Goal: Task Accomplishment & Management: Manage account settings

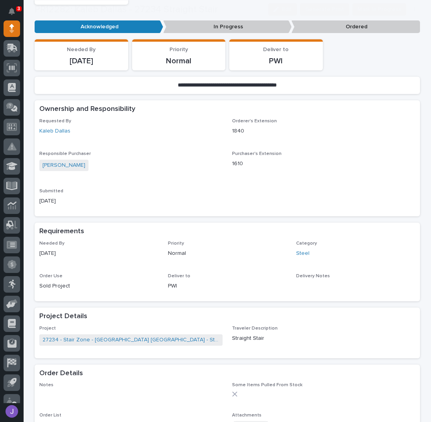
scroll to position [262, 0]
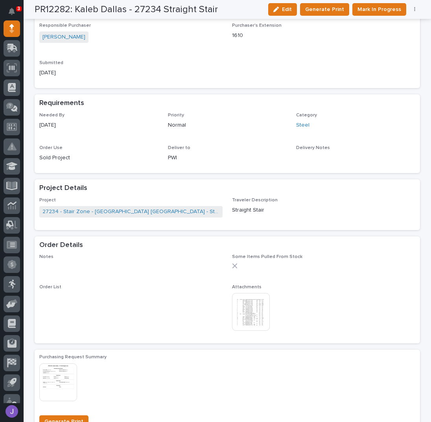
click at [256, 307] on img at bounding box center [251, 312] width 38 height 38
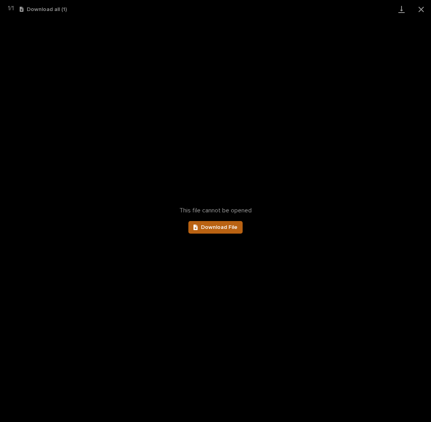
click at [230, 231] on link "Download File" at bounding box center [216, 227] width 54 height 13
click at [418, 9] on button "Close gallery" at bounding box center [422, 9] width 20 height 19
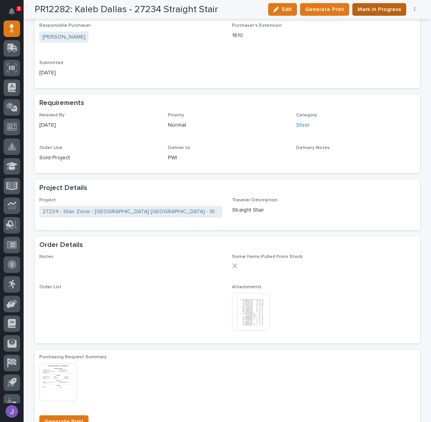
click at [385, 11] on span "Mark In Progress" at bounding box center [380, 9] width 44 height 9
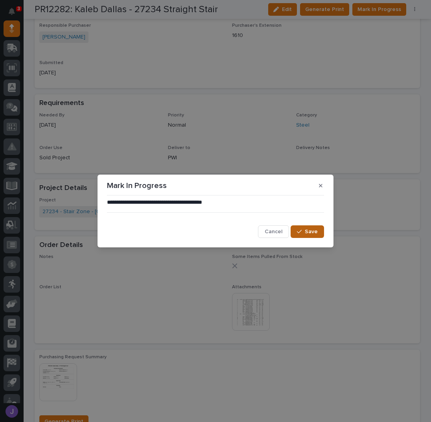
click at [306, 232] on button "Save" at bounding box center [307, 232] width 33 height 13
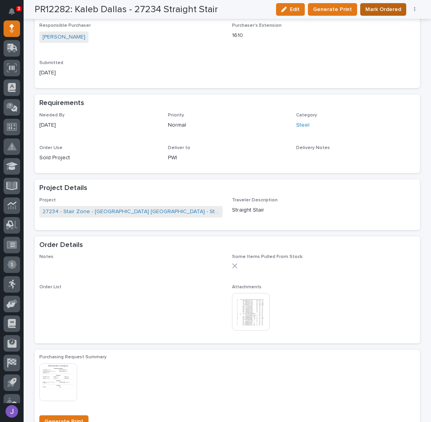
click at [368, 11] on span "Mark Ordered" at bounding box center [384, 9] width 36 height 9
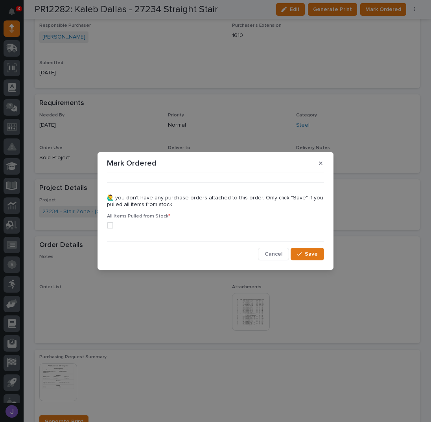
click at [113, 226] on span at bounding box center [110, 225] width 6 height 6
click at [311, 261] on div "••• 🙋‍♂️ you don't have any purchase orders attached to this order. Only click …" at bounding box center [215, 218] width 221 height 88
click at [307, 257] on span "Save" at bounding box center [311, 254] width 13 height 7
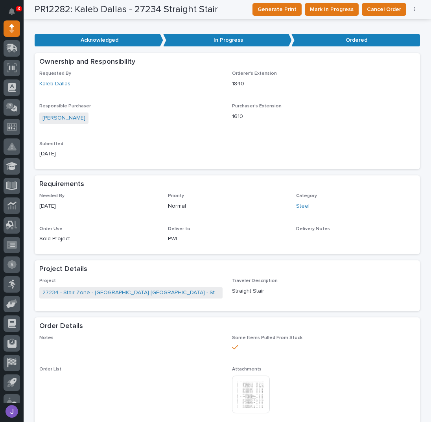
scroll to position [0, 0]
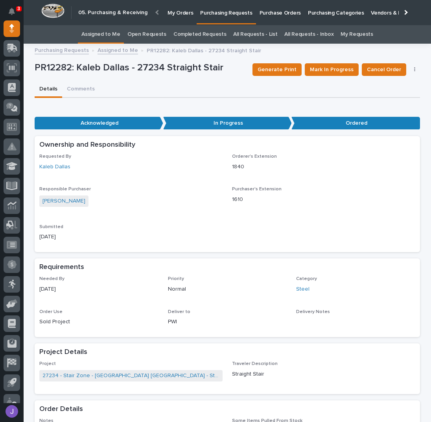
click at [115, 28] on link "Assigned to Me" at bounding box center [100, 34] width 39 height 19
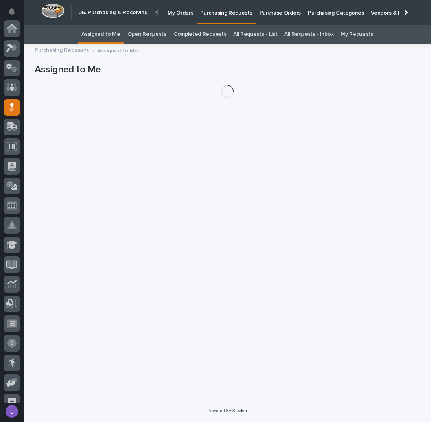
scroll to position [79, 0]
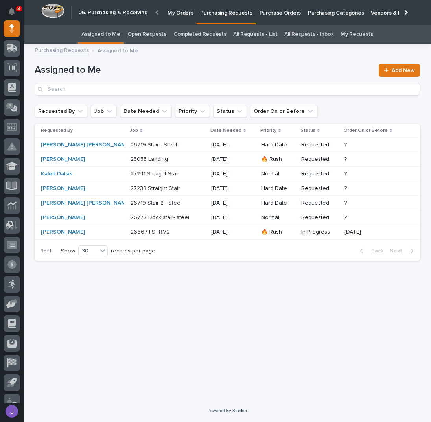
click at [171, 145] on p at bounding box center [164, 145] width 66 height 7
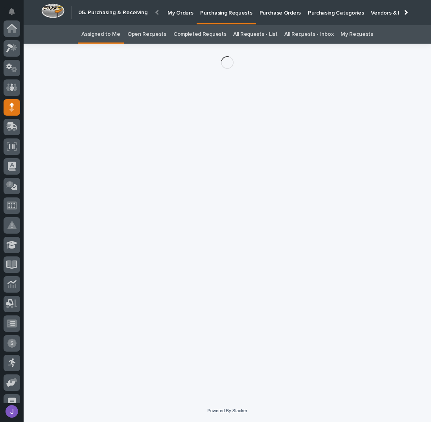
scroll to position [79, 0]
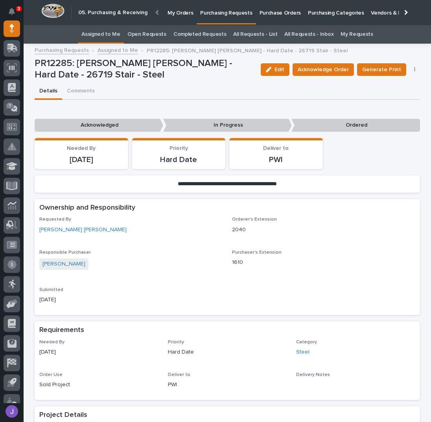
click at [334, 62] on div "Edit Acknowledge Order Generate Print Cancel Order Edit Linked PO's" at bounding box center [339, 70] width 163 height 24
click at [323, 74] on button "Acknowledge Order" at bounding box center [323, 69] width 61 height 13
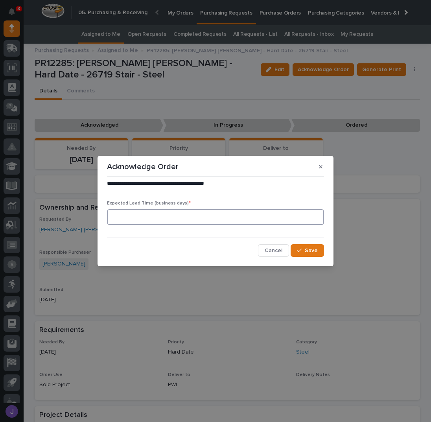
click at [170, 213] on input at bounding box center [215, 217] width 217 height 16
type input "0"
click at [305, 254] on button "Save" at bounding box center [307, 250] width 33 height 13
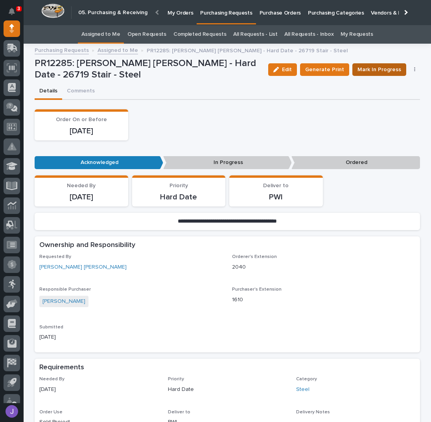
click at [369, 72] on span "Mark In Progress" at bounding box center [380, 69] width 44 height 9
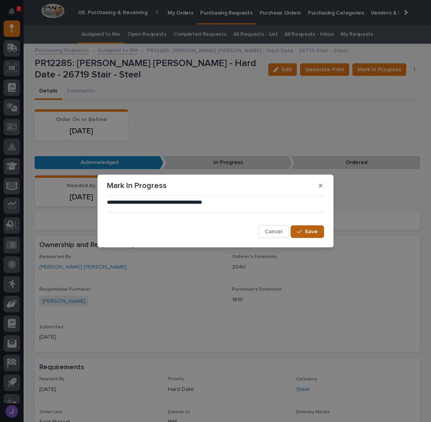
click at [315, 231] on span "Save" at bounding box center [311, 231] width 13 height 7
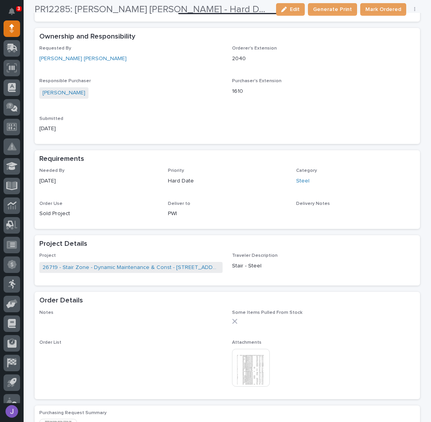
scroll to position [262, 0]
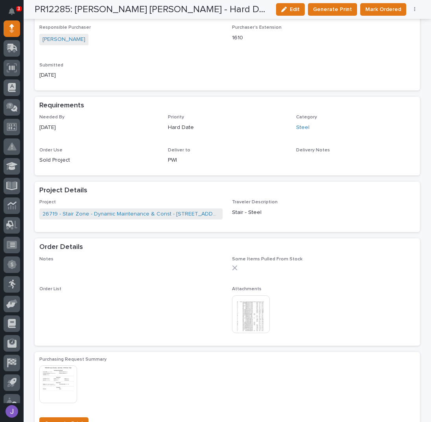
click at [250, 319] on img at bounding box center [251, 315] width 38 height 38
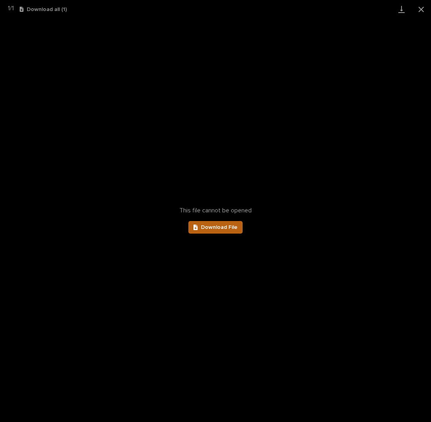
click at [213, 224] on link "Download File" at bounding box center [216, 227] width 54 height 13
click at [422, 9] on button "Close gallery" at bounding box center [422, 9] width 20 height 19
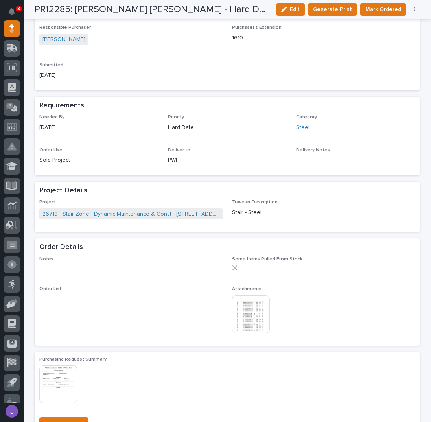
click at [323, 68] on div "Requested By [PERSON_NAME] [PERSON_NAME] Orderer's Extension 2040 Responsible P…" at bounding box center [227, 39] width 376 height 94
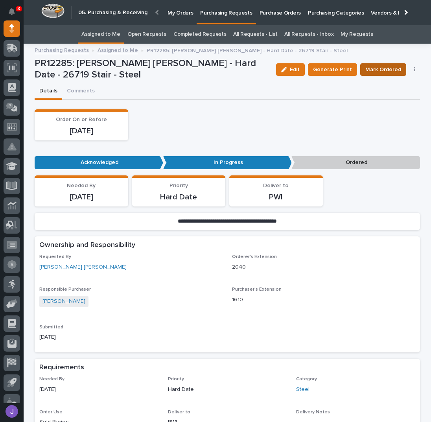
click at [392, 66] on span "Mark Ordered" at bounding box center [384, 69] width 36 height 9
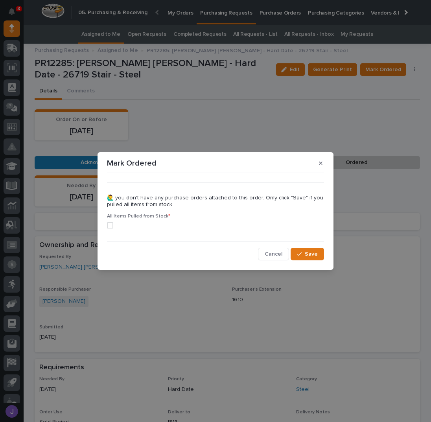
click at [108, 226] on span at bounding box center [110, 225] width 6 height 6
click at [303, 254] on div "button" at bounding box center [301, 255] width 8 height 6
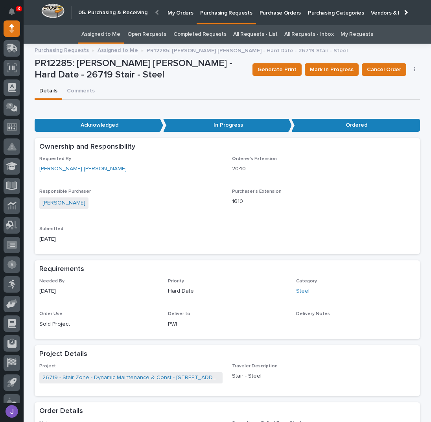
click at [117, 34] on link "Assigned to Me" at bounding box center [100, 34] width 39 height 19
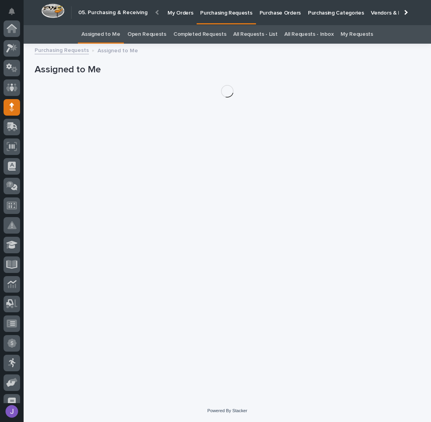
scroll to position [79, 0]
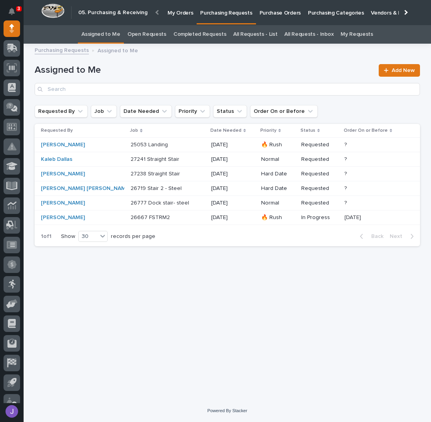
click at [171, 203] on p at bounding box center [164, 203] width 66 height 7
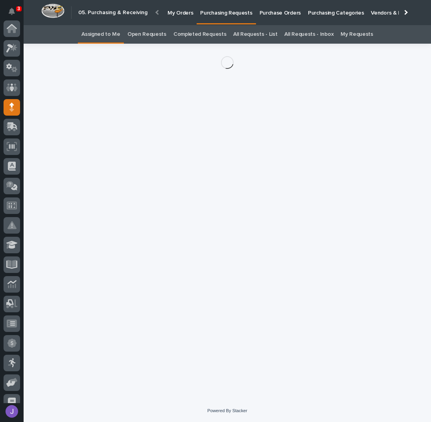
scroll to position [79, 0]
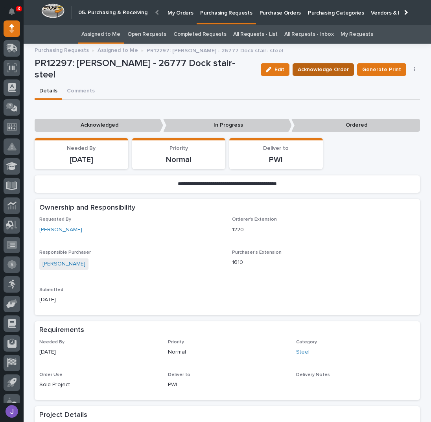
click at [319, 72] on span "Acknowledge Order" at bounding box center [323, 69] width 51 height 9
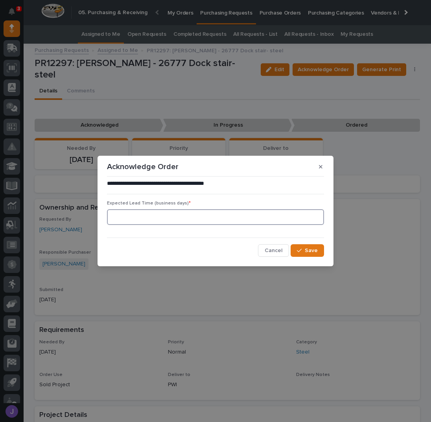
click at [188, 222] on input at bounding box center [215, 217] width 217 height 16
type input "0"
click at [309, 255] on button "Save" at bounding box center [307, 250] width 33 height 13
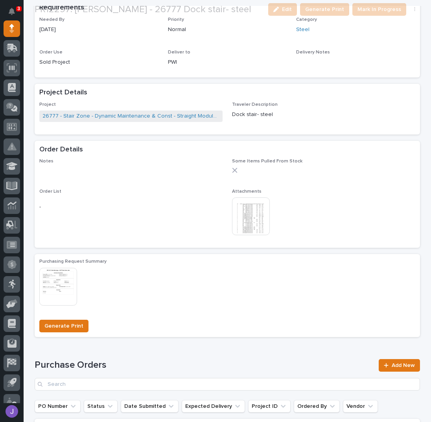
scroll to position [358, 0]
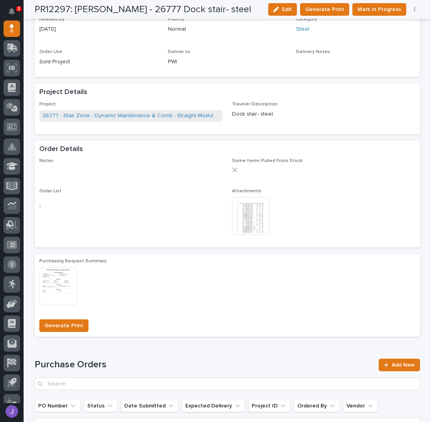
click at [254, 224] on img at bounding box center [251, 216] width 38 height 38
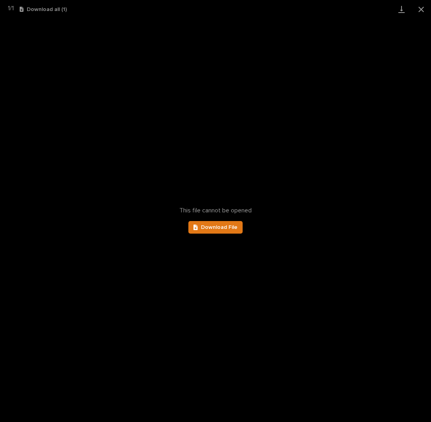
click at [217, 220] on div "This file cannot be opened Download File" at bounding box center [215, 221] width 431 height 404
click at [221, 226] on span "Download File" at bounding box center [219, 228] width 37 height 6
click at [424, 8] on button "Close gallery" at bounding box center [422, 9] width 20 height 19
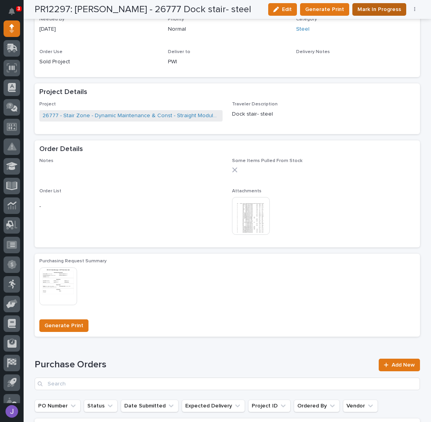
click at [371, 9] on span "Mark In Progress" at bounding box center [380, 9] width 44 height 9
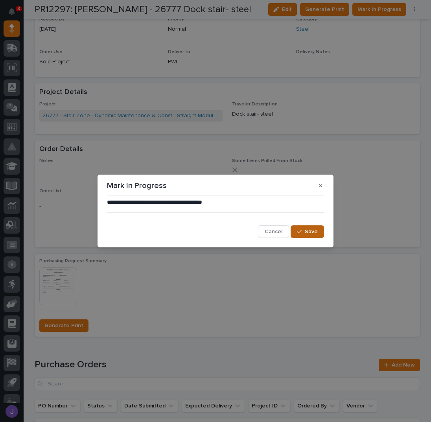
click at [307, 235] on span "Save" at bounding box center [311, 231] width 13 height 7
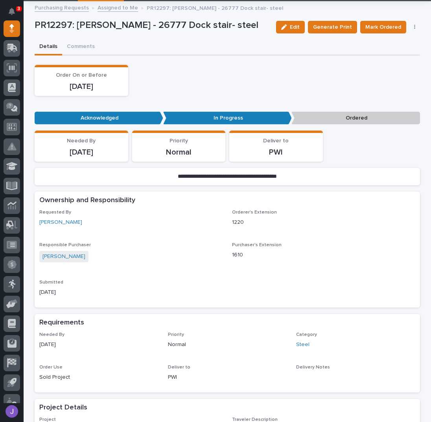
scroll to position [52, 0]
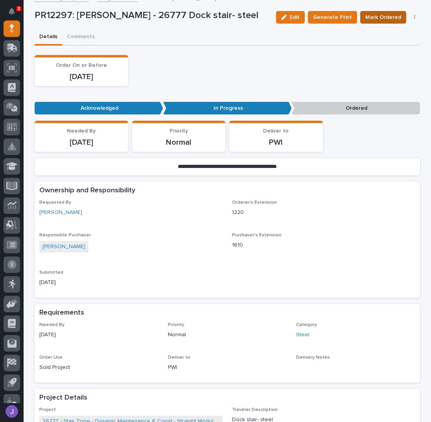
click at [387, 19] on span "Mark Ordered" at bounding box center [384, 17] width 36 height 9
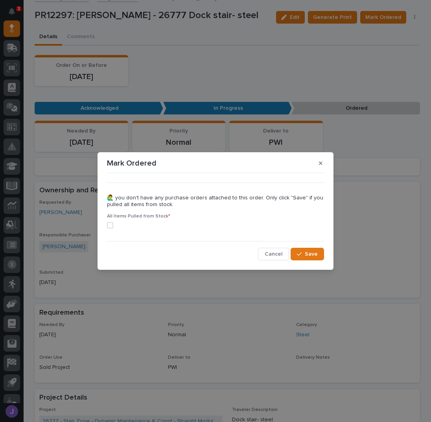
click at [113, 224] on span at bounding box center [110, 225] width 6 height 6
click at [304, 254] on div "button" at bounding box center [301, 255] width 8 height 6
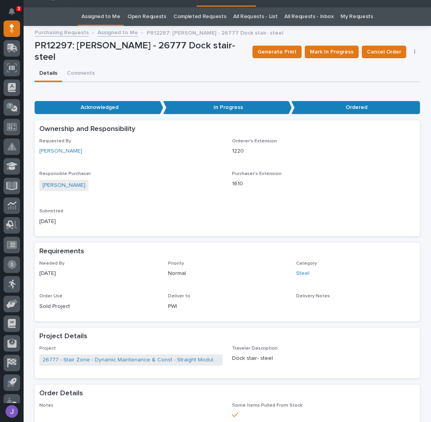
scroll to position [0, 0]
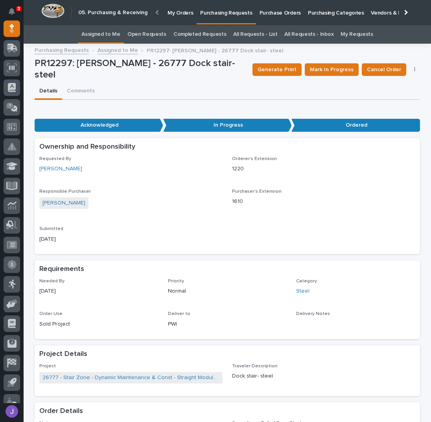
click at [106, 38] on link "Assigned to Me" at bounding box center [100, 34] width 39 height 19
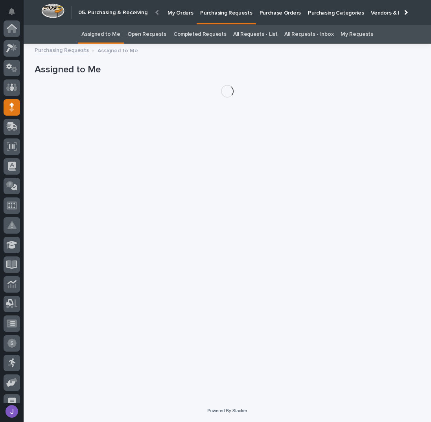
scroll to position [79, 0]
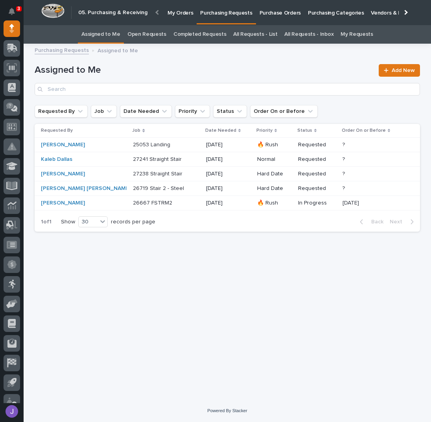
click at [163, 159] on p at bounding box center [166, 159] width 66 height 7
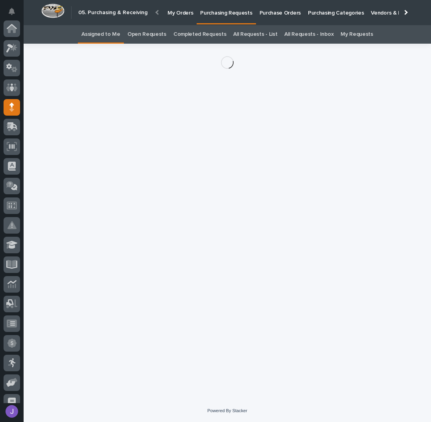
scroll to position [79, 0]
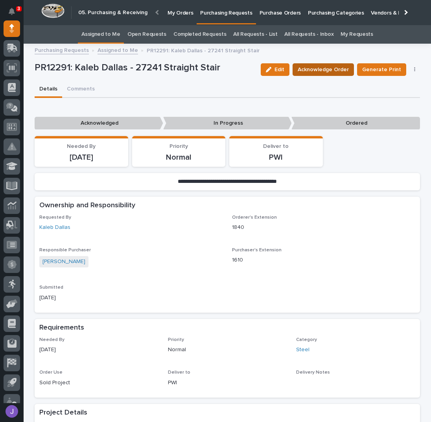
click at [309, 69] on span "Acknowledge Order" at bounding box center [323, 69] width 51 height 9
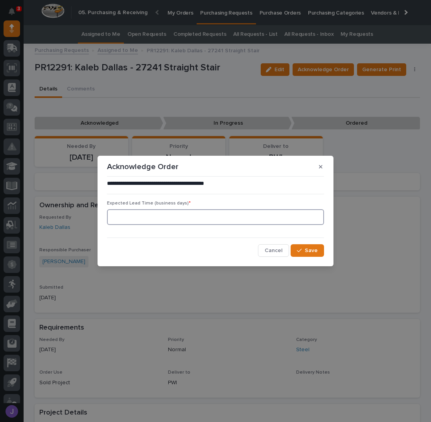
click at [180, 215] on input at bounding box center [215, 217] width 217 height 16
type input "0"
click at [308, 253] on span "Save" at bounding box center [311, 250] width 13 height 7
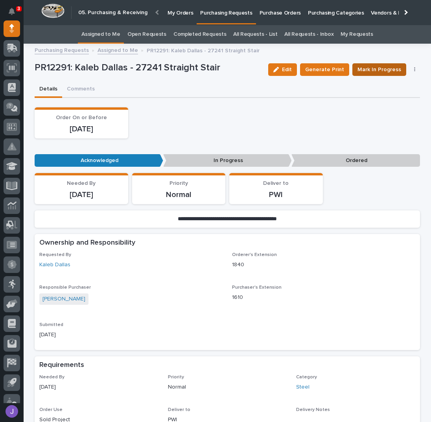
click at [397, 73] on span "Mark In Progress" at bounding box center [380, 69] width 44 height 9
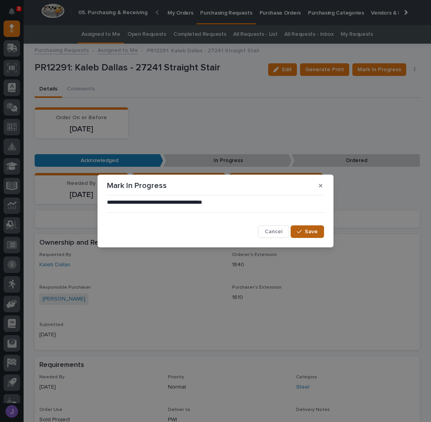
click at [302, 229] on icon "button" at bounding box center [299, 232] width 5 height 6
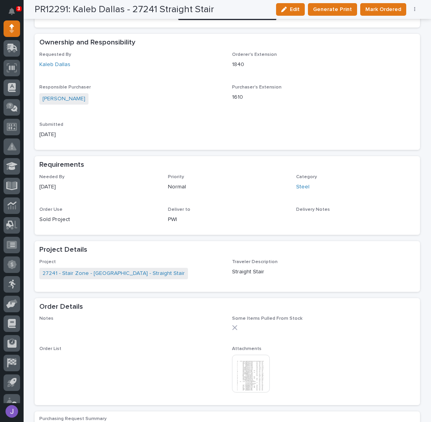
scroll to position [210, 0]
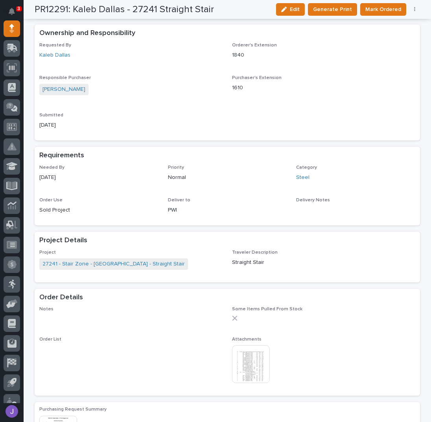
click at [251, 370] on img at bounding box center [251, 365] width 38 height 38
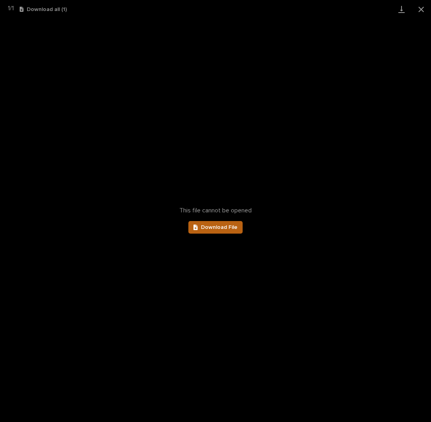
click at [207, 230] on link "Download File" at bounding box center [216, 227] width 54 height 13
click at [421, 11] on button "Close gallery" at bounding box center [422, 9] width 20 height 19
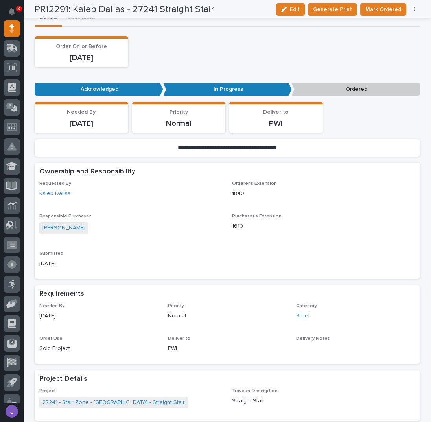
scroll to position [0, 0]
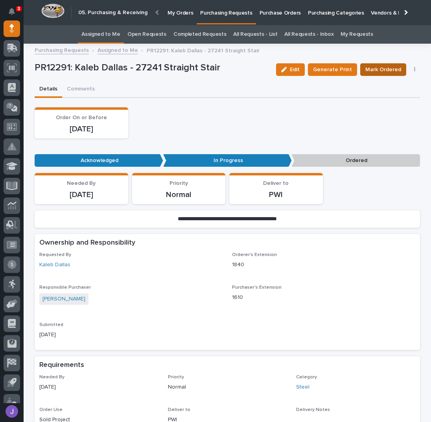
click at [378, 63] on button "Mark Ordered" at bounding box center [384, 69] width 46 height 13
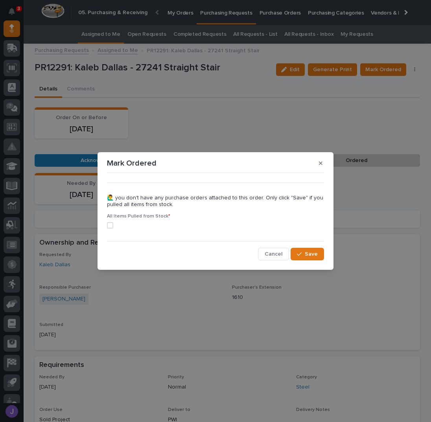
click at [112, 223] on span at bounding box center [110, 225] width 6 height 6
click at [318, 259] on button "Save" at bounding box center [307, 254] width 33 height 13
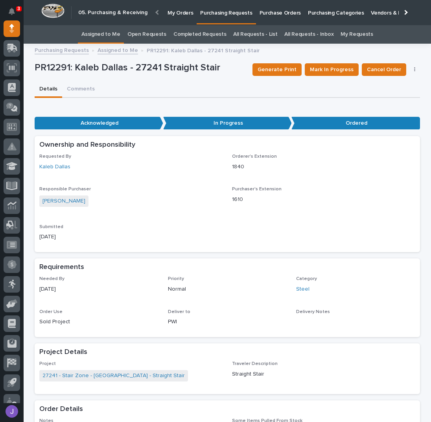
click at [89, 35] on link "Assigned to Me" at bounding box center [100, 34] width 39 height 19
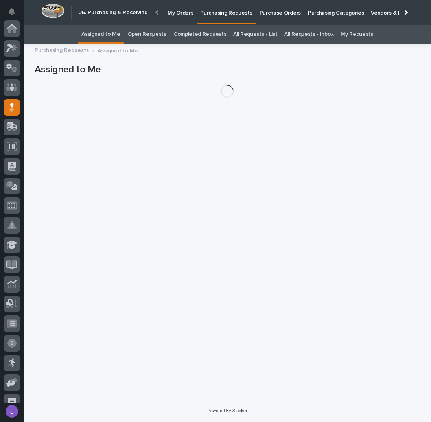
scroll to position [79, 0]
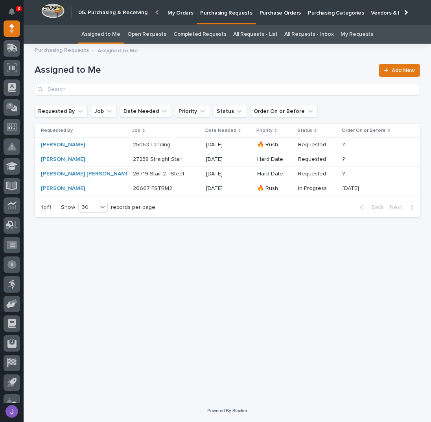
click at [172, 161] on p at bounding box center [166, 159] width 66 height 7
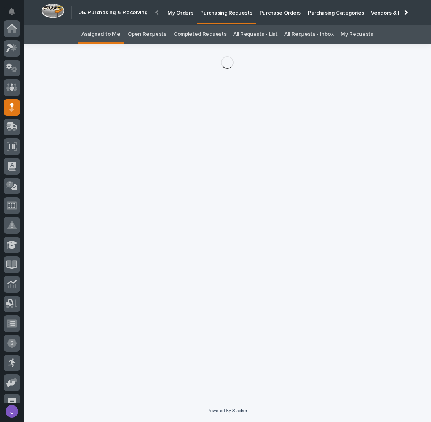
scroll to position [79, 0]
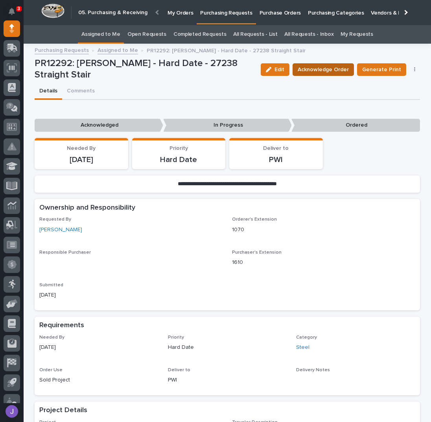
click at [331, 70] on span "Acknowledge Order" at bounding box center [323, 69] width 51 height 9
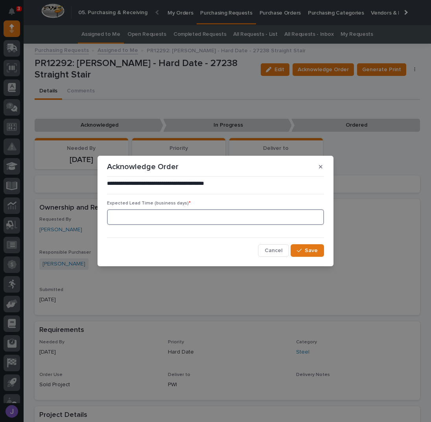
click at [166, 216] on input at bounding box center [215, 217] width 217 height 16
type input "0"
click at [301, 248] on icon "button" at bounding box center [299, 251] width 5 height 6
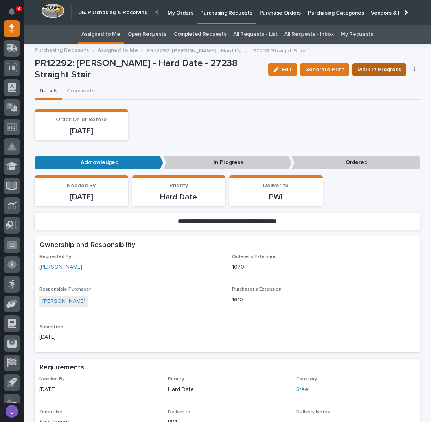
click at [365, 71] on span "Mark In Progress" at bounding box center [380, 69] width 44 height 9
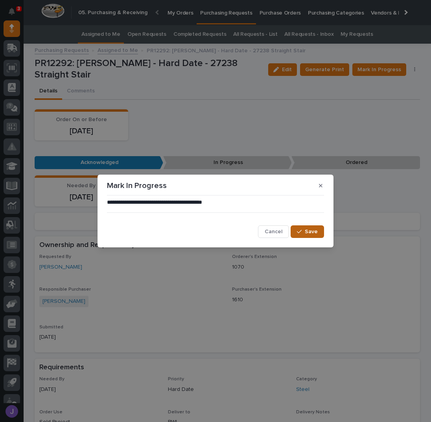
click at [313, 236] on button "Save" at bounding box center [307, 232] width 33 height 13
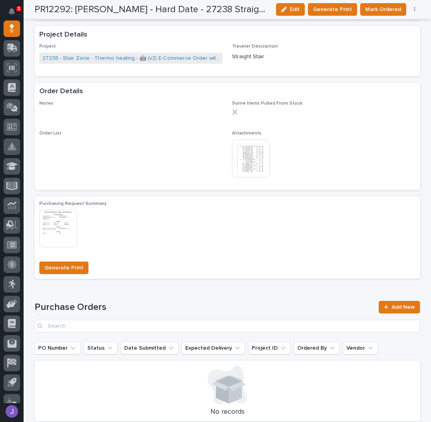
scroll to position [420, 0]
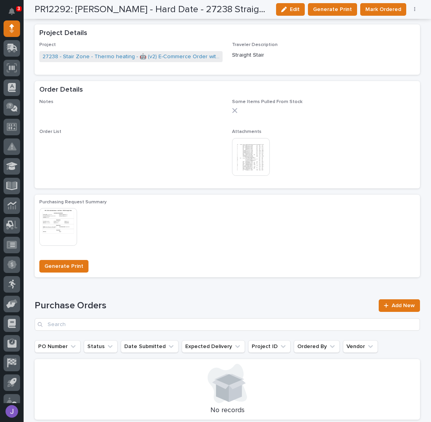
click at [249, 175] on div at bounding box center [251, 157] width 39 height 39
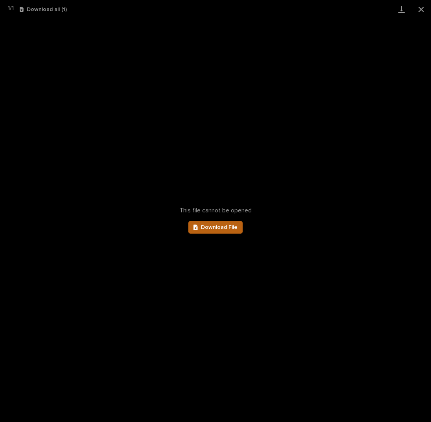
drag, startPoint x: 222, startPoint y: 220, endPoint x: 223, endPoint y: 226, distance: 5.9
click at [222, 222] on div "This file cannot be opened Download File" at bounding box center [215, 221] width 431 height 404
click at [223, 226] on span "Download File" at bounding box center [219, 228] width 37 height 6
click at [239, 227] on link "Download File" at bounding box center [216, 227] width 54 height 13
click at [427, 11] on button "Close gallery" at bounding box center [422, 9] width 20 height 19
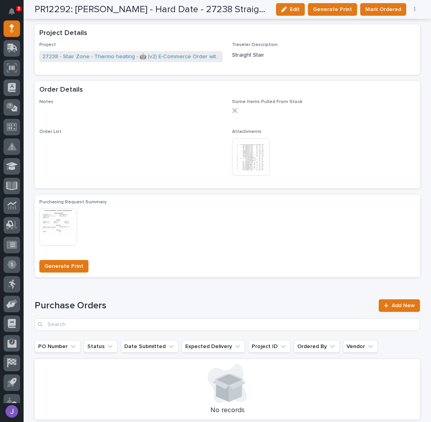
click at [252, 152] on img at bounding box center [251, 157] width 38 height 38
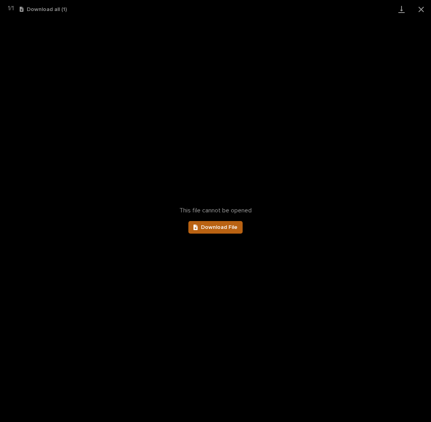
click at [213, 226] on span "Download File" at bounding box center [219, 228] width 37 height 6
click at [422, 5] on button "Close gallery" at bounding box center [422, 9] width 20 height 19
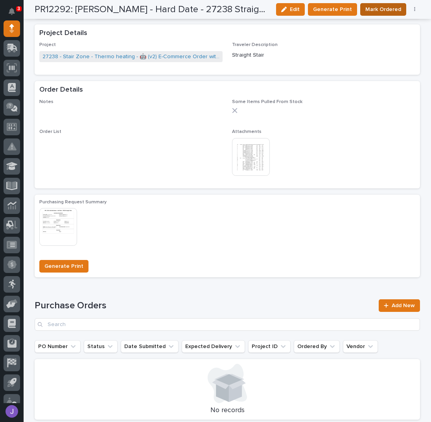
click at [373, 7] on span "Mark Ordered" at bounding box center [384, 9] width 36 height 9
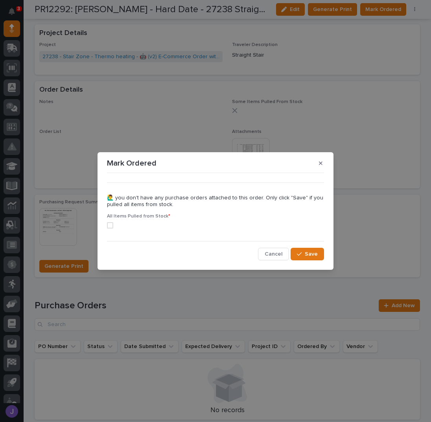
click at [112, 224] on span at bounding box center [110, 225] width 6 height 6
click at [295, 250] on button "Save" at bounding box center [307, 254] width 33 height 13
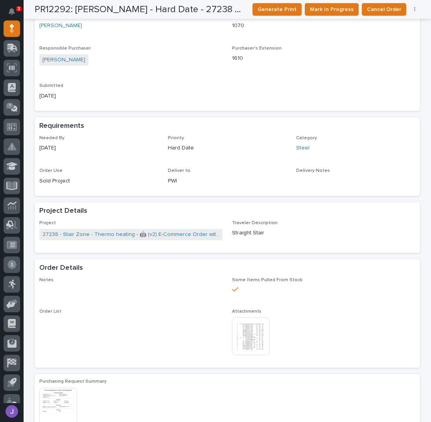
scroll to position [0, 0]
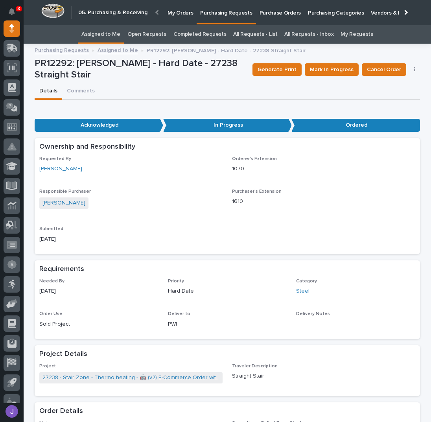
click at [108, 33] on link "Assigned to Me" at bounding box center [100, 34] width 39 height 19
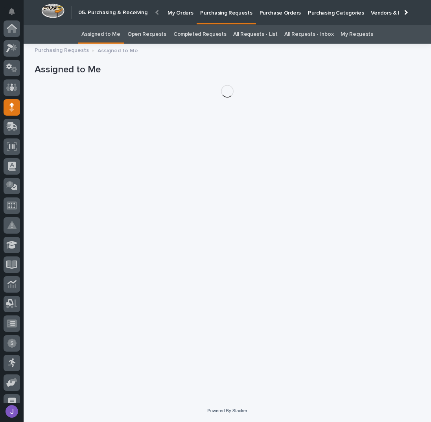
scroll to position [79, 0]
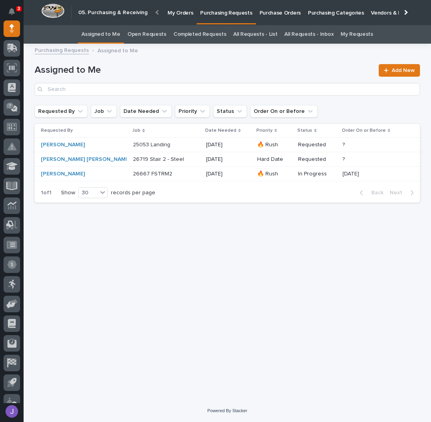
click at [168, 159] on p at bounding box center [166, 159] width 66 height 7
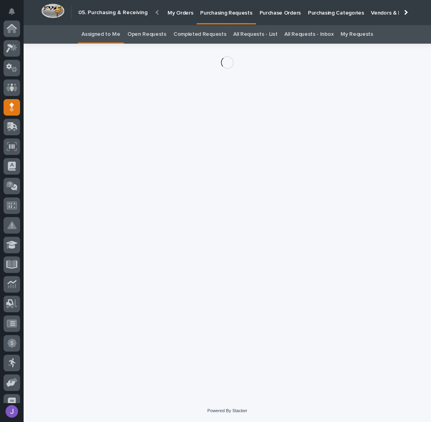
scroll to position [79, 0]
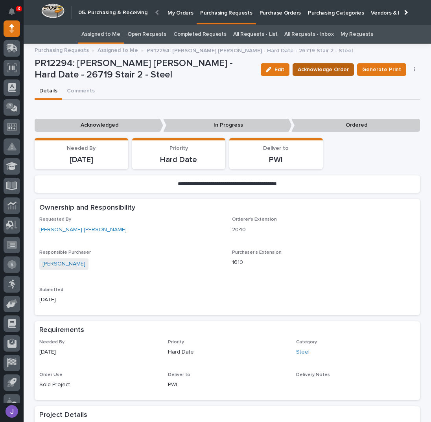
click at [310, 67] on span "Acknowledge Order" at bounding box center [323, 69] width 51 height 9
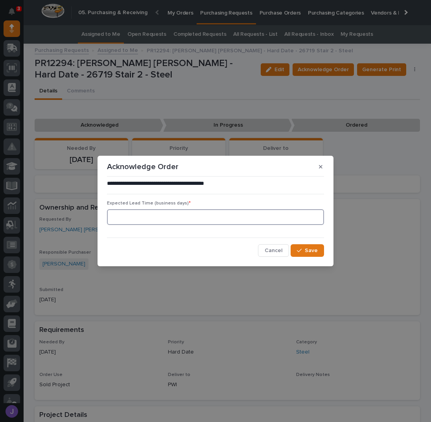
click at [137, 222] on input at bounding box center [215, 217] width 217 height 16
type input "0"
click at [303, 246] on button "Save" at bounding box center [307, 250] width 33 height 13
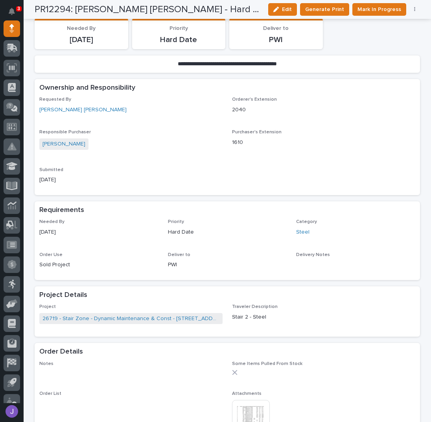
scroll to position [315, 0]
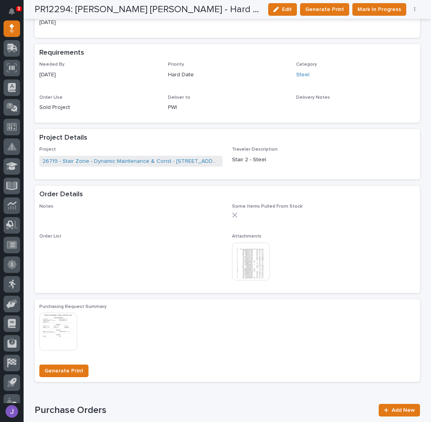
click at [258, 264] on img at bounding box center [251, 262] width 38 height 38
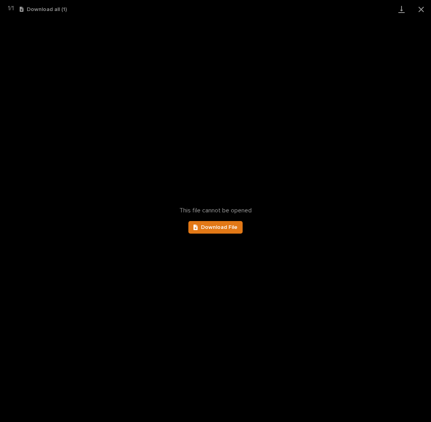
click at [215, 210] on span "This file cannot be opened" at bounding box center [216, 210] width 72 height 7
click at [217, 220] on div "This file cannot be opened Download File" at bounding box center [215, 221] width 431 height 404
click at [218, 226] on span "Download File" at bounding box center [219, 228] width 37 height 6
click at [424, 8] on button "Close gallery" at bounding box center [422, 9] width 20 height 19
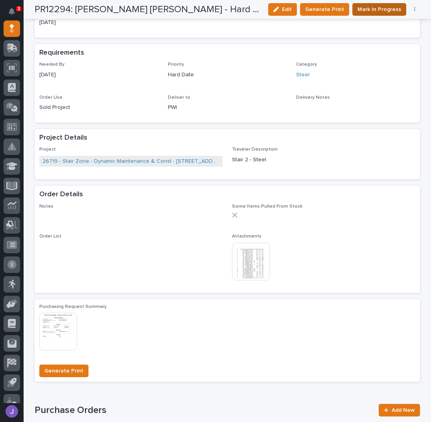
click at [376, 10] on span "Mark In Progress" at bounding box center [380, 9] width 44 height 9
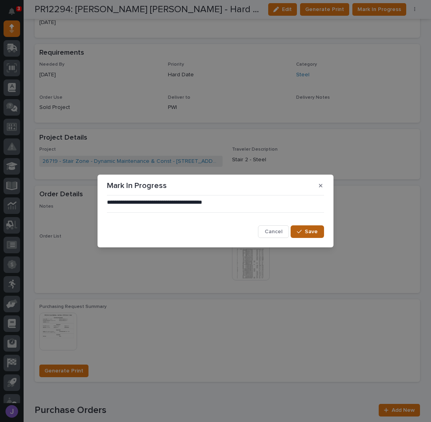
click at [305, 231] on div "button" at bounding box center [301, 232] width 8 height 6
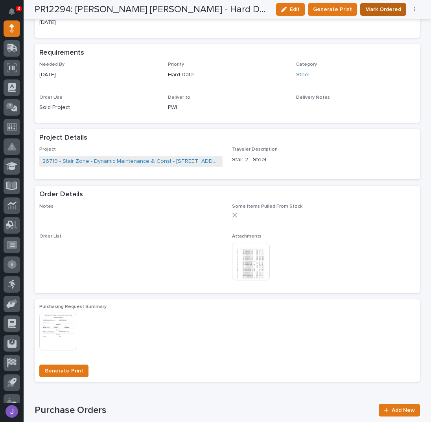
click at [378, 7] on span "Mark Ordered" at bounding box center [384, 9] width 36 height 9
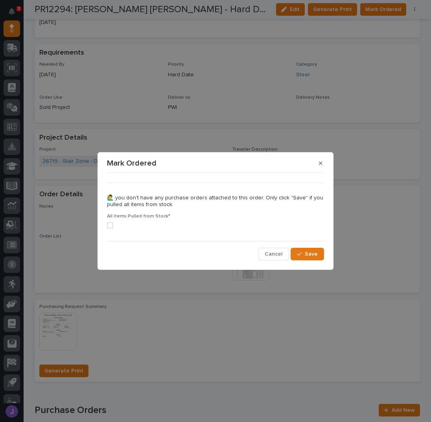
click at [112, 230] on div "All Items Pulled from Stock *" at bounding box center [215, 224] width 217 height 21
click at [109, 224] on span at bounding box center [110, 225] width 6 height 6
click at [303, 251] on button "Save" at bounding box center [307, 254] width 33 height 13
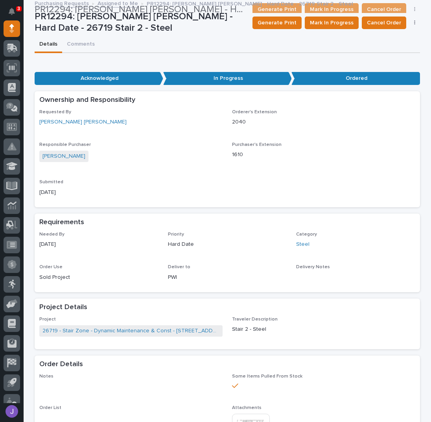
scroll to position [0, 0]
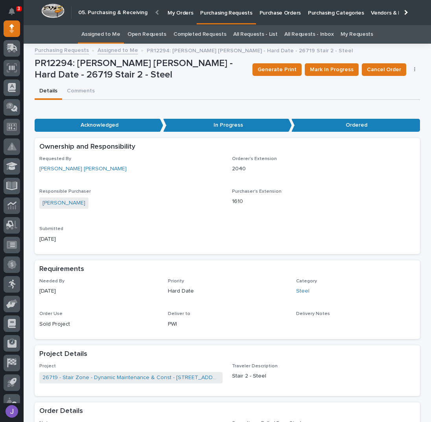
click at [110, 36] on link "Assigned to Me" at bounding box center [100, 34] width 39 height 19
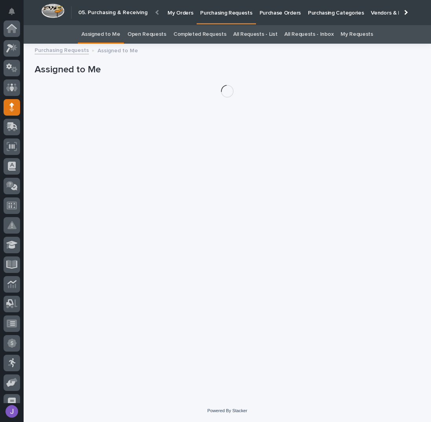
scroll to position [79, 0]
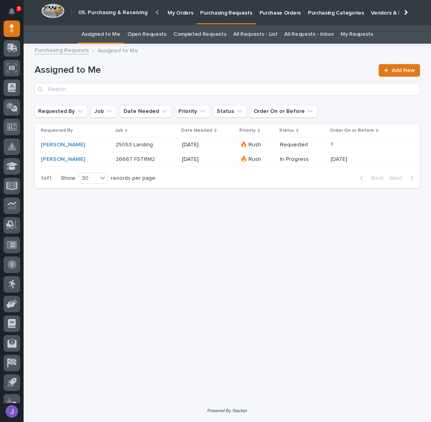
click at [156, 139] on div "25053 Landing 25053 Landing" at bounding box center [146, 145] width 60 height 13
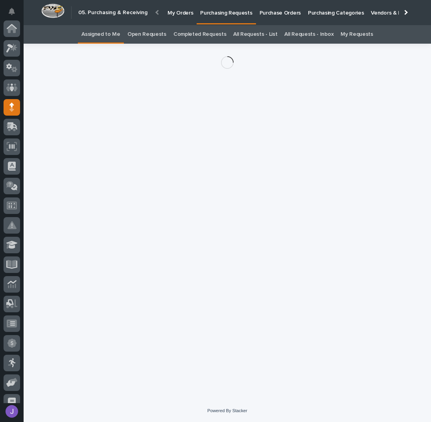
scroll to position [79, 0]
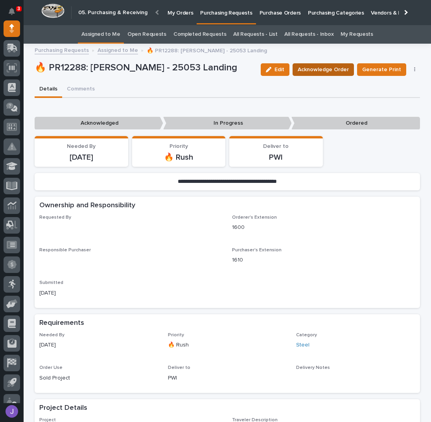
click at [320, 67] on span "Acknowledge Order" at bounding box center [323, 69] width 51 height 9
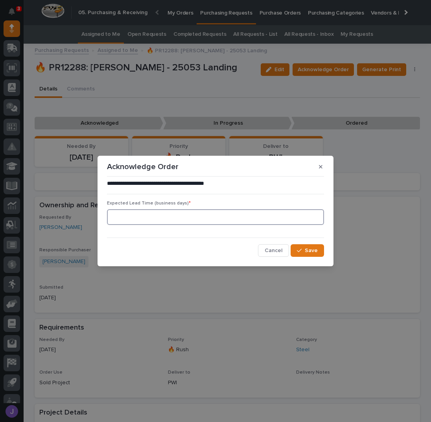
click at [154, 225] on input at bounding box center [215, 217] width 217 height 16
type input "0"
click at [308, 253] on span "Save" at bounding box center [311, 250] width 13 height 7
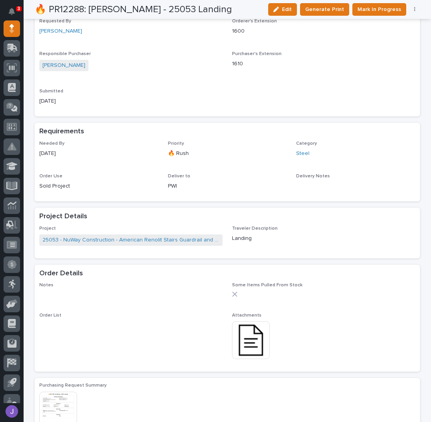
scroll to position [262, 0]
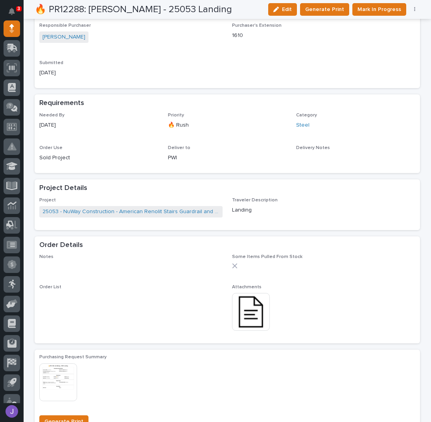
click at [250, 320] on img at bounding box center [251, 312] width 38 height 38
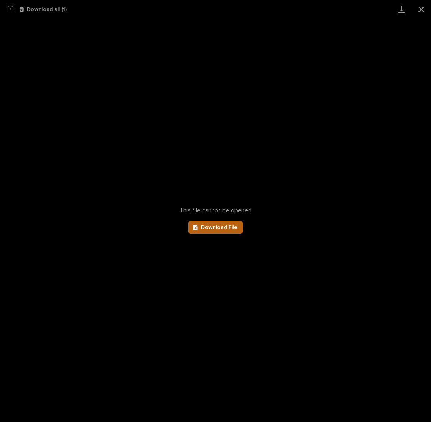
click at [222, 228] on span "Download File" at bounding box center [219, 228] width 37 height 6
click at [420, 12] on button "Close gallery" at bounding box center [422, 9] width 20 height 19
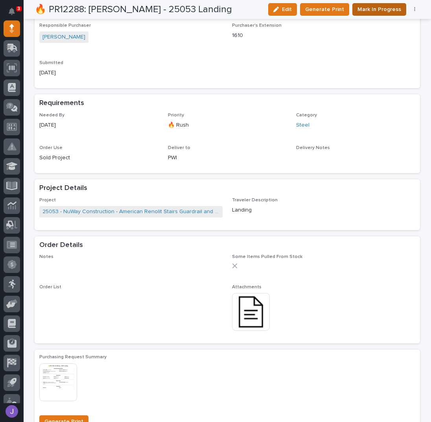
click at [362, 8] on span "Mark In Progress" at bounding box center [380, 9] width 44 height 9
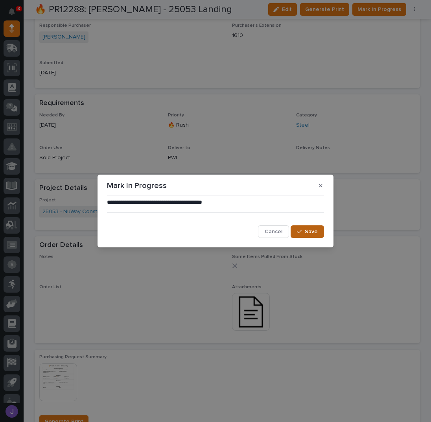
click at [312, 233] on span "Save" at bounding box center [311, 231] width 13 height 7
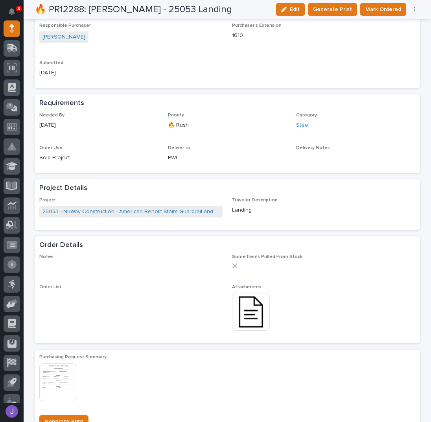
click at [304, 77] on div "Requested By [PERSON_NAME] Orderer's Extension 1600 Responsible Purchaser [PERS…" at bounding box center [227, 37] width 376 height 94
click at [12, 14] on icon "Notifications" at bounding box center [12, 11] width 6 height 7
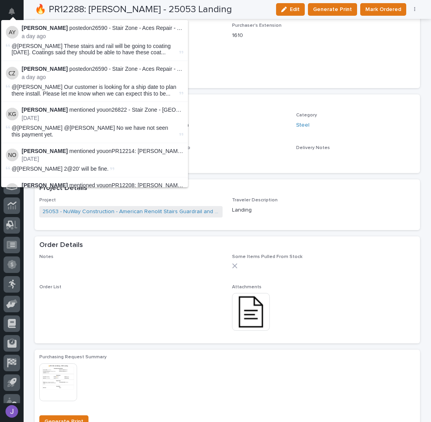
click at [217, 52] on div "Requested By [PERSON_NAME] Orderer's Extension 1600 Responsible Purchaser [PERS…" at bounding box center [227, 37] width 376 height 94
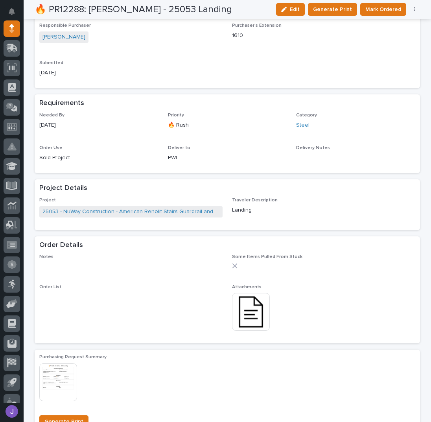
click at [174, 79] on div "Submitted [DATE]" at bounding box center [130, 71] width 183 height 23
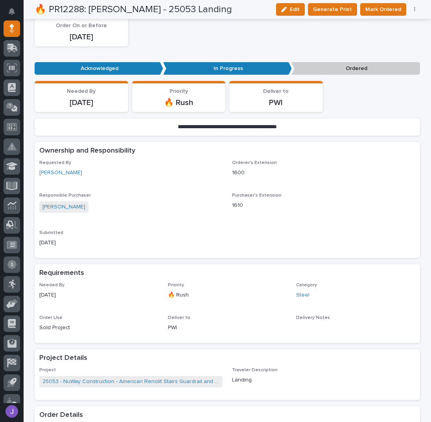
scroll to position [0, 0]
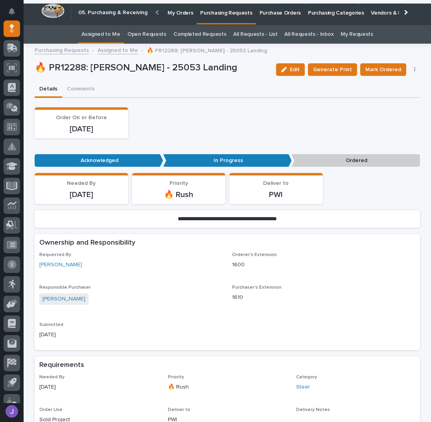
click at [118, 35] on link "Assigned to Me" at bounding box center [100, 34] width 39 height 19
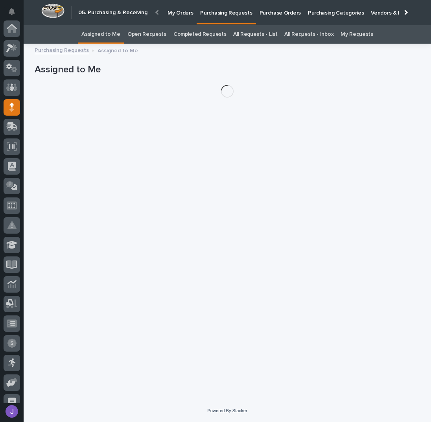
scroll to position [79, 0]
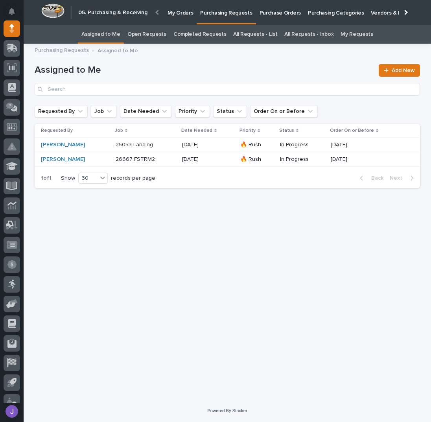
click at [165, 150] on div "25053 Landing 25053 Landing" at bounding box center [146, 145] width 60 height 13
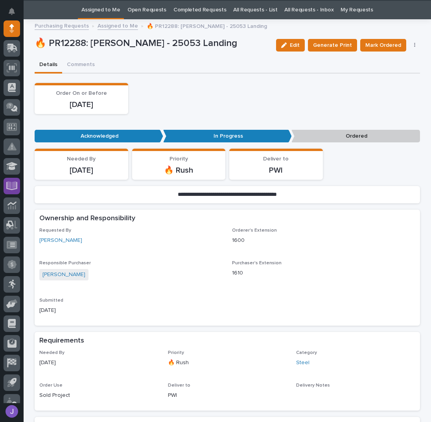
scroll to position [25, 0]
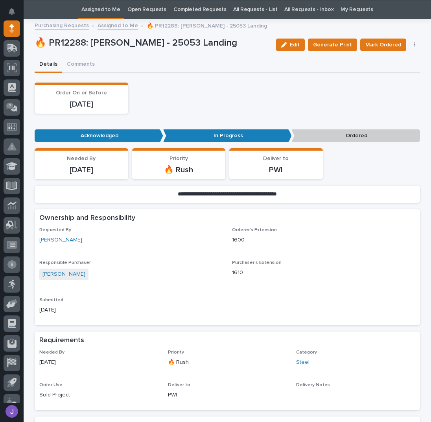
click at [105, 5] on link "Assigned to Me" at bounding box center [100, 9] width 39 height 19
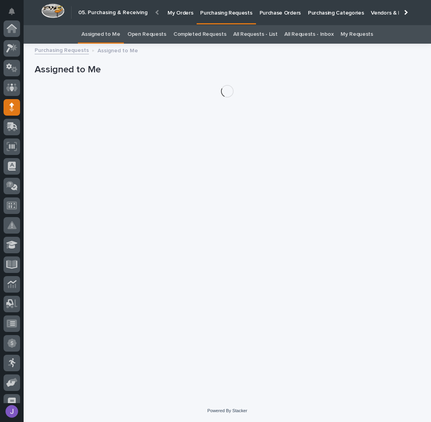
scroll to position [79, 0]
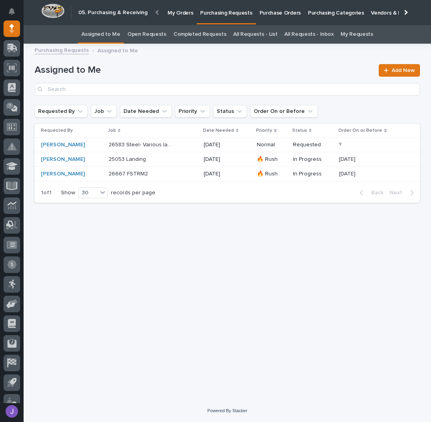
click at [268, 318] on div "Loading... Saving… Loading... Saving… Assigned to Me Add New Requested By Job D…" at bounding box center [228, 214] width 394 height 332
